Goal: Information Seeking & Learning: Learn about a topic

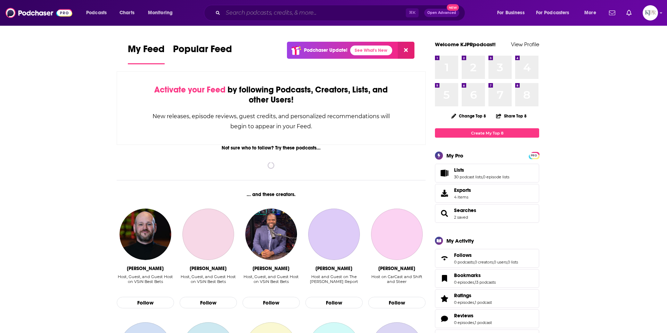
click at [312, 14] on input "Search podcasts, credits, & more..." at bounding box center [314, 12] width 183 height 11
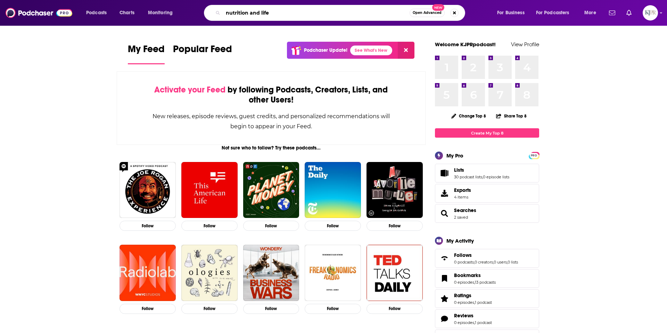
type input "nutrition and life"
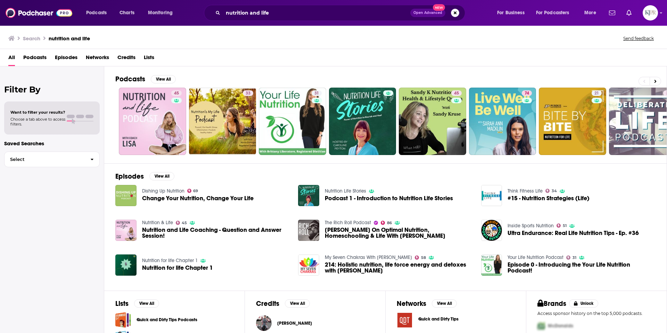
click at [146, 234] on span "Nutrition and Life Coaching - Question and Answer Session!" at bounding box center [216, 233] width 148 height 12
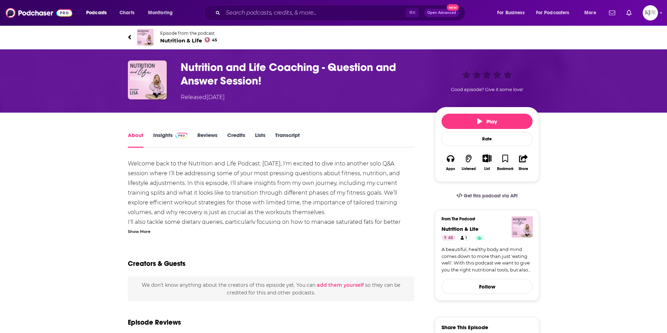
click at [163, 136] on link "Insights" at bounding box center [170, 140] width 34 height 16
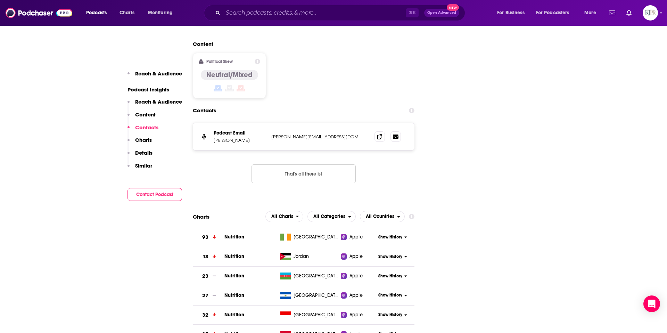
scroll to position [657, 0]
click at [390, 214] on span "All Countries" at bounding box center [380, 216] width 29 height 5
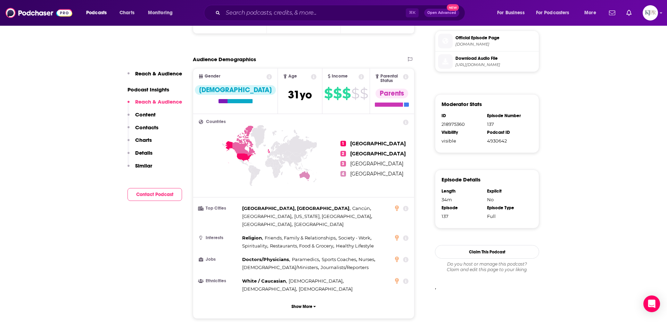
scroll to position [364, 0]
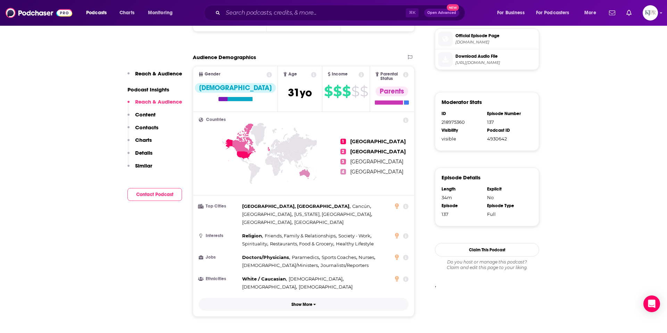
click at [305, 302] on p "Show More" at bounding box center [302, 304] width 21 height 5
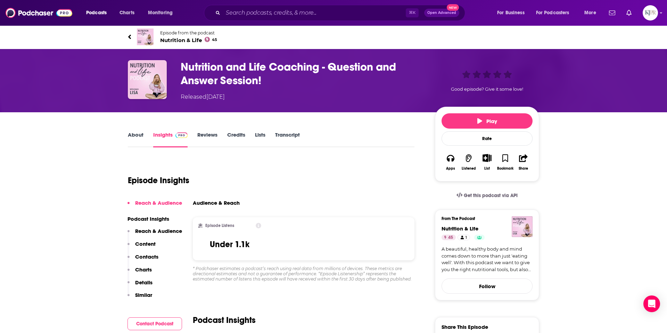
scroll to position [0, 0]
click at [186, 68] on h3 "Nutrition and Life Coaching - Question and Answer Session!" at bounding box center [302, 73] width 243 height 27
drag, startPoint x: 181, startPoint y: 66, endPoint x: 266, endPoint y: 61, distance: 84.6
click at [266, 61] on h3 "Nutrition and Life Coaching - Question and Answer Session!" at bounding box center [302, 73] width 243 height 27
copy h3 "Nutrition and Life"
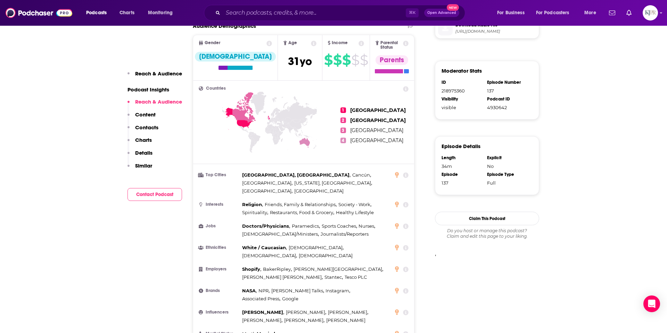
scroll to position [396, 0]
